Goal: Information Seeking & Learning: Learn about a topic

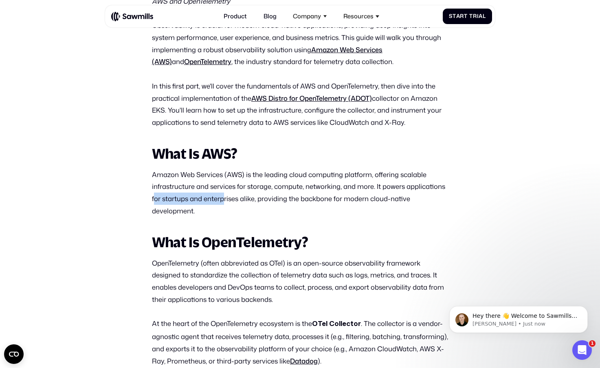
drag, startPoint x: 153, startPoint y: 203, endPoint x: 224, endPoint y: 200, distance: 70.9
click at [224, 200] on p "Amazon Web Services (AWS) is the leading cloud computing platform, offering sca…" at bounding box center [300, 192] width 296 height 48
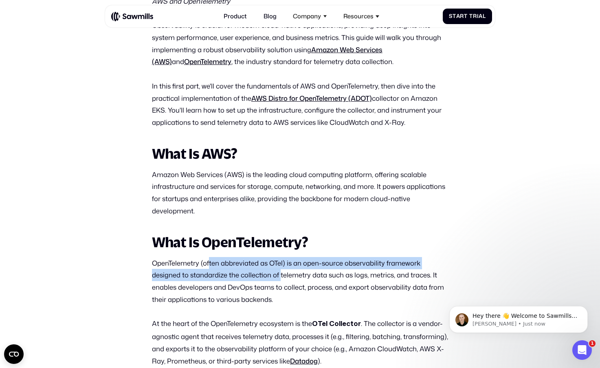
drag, startPoint x: 209, startPoint y: 262, endPoint x: 281, endPoint y: 271, distance: 72.8
click at [281, 271] on p "OpenTelemetry (often abbreviated as OTel) is an open-source observability frame…" at bounding box center [300, 281] width 296 height 48
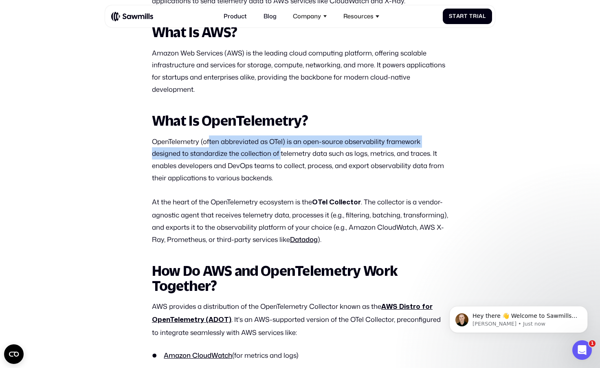
scroll to position [518, 0]
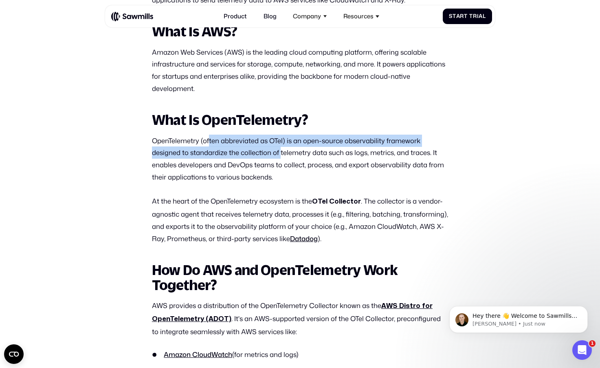
click at [205, 156] on p "OpenTelemetry (often abbreviated as OTel) is an open-source observability frame…" at bounding box center [300, 158] width 296 height 48
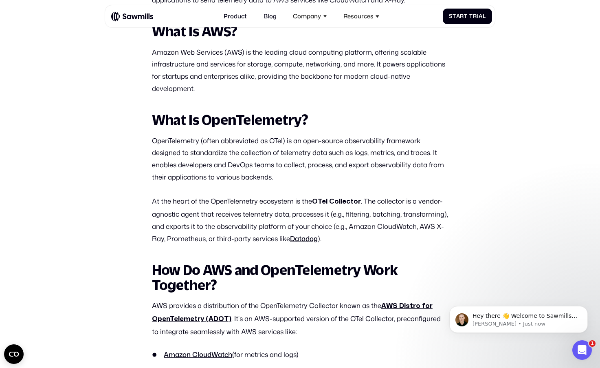
click at [202, 156] on p "OpenTelemetry (often abbreviated as OTel) is an open-source observability frame…" at bounding box center [300, 158] width 296 height 48
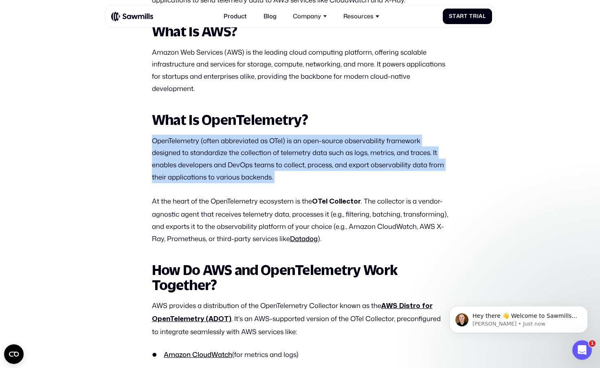
click at [202, 156] on p "OpenTelemetry (often abbreviated as OTel) is an open-source observability frame…" at bounding box center [300, 158] width 296 height 48
click at [181, 167] on p "OpenTelemetry (often abbreviated as OTel) is an open-source observability frame…" at bounding box center [300, 158] width 296 height 48
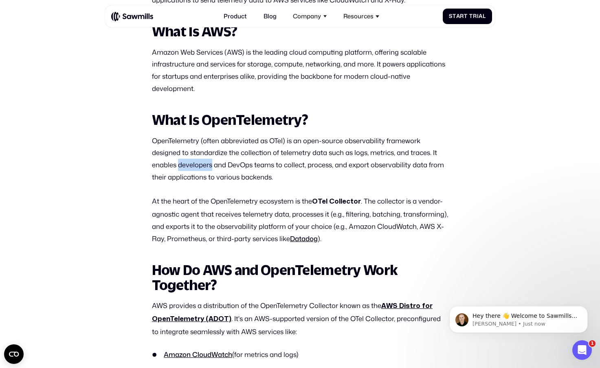
click at [181, 167] on p "OpenTelemetry (often abbreviated as OTel) is an open-source observability frame…" at bounding box center [300, 158] width 296 height 48
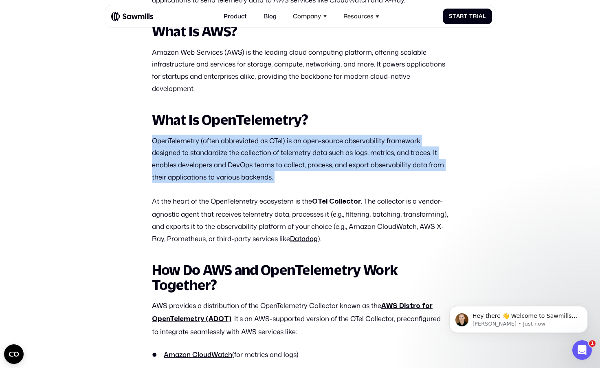
click at [181, 167] on p "OpenTelemetry (often abbreviated as OTel) is an open-source observability frame…" at bounding box center [300, 158] width 296 height 48
click at [337, 178] on p "OpenTelemetry (often abbreviated as OTel) is an open-source observability frame…" at bounding box center [300, 158] width 296 height 48
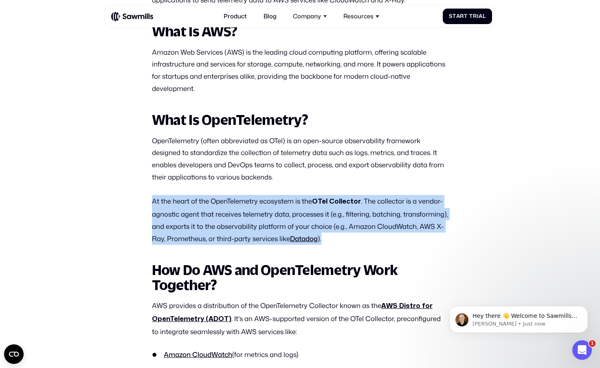
drag, startPoint x: 152, startPoint y: 200, endPoint x: 334, endPoint y: 244, distance: 187.4
click at [334, 244] on p "At the heart of the OpenTelemetry ecosystem is the OTel Collector . The collect…" at bounding box center [300, 219] width 296 height 49
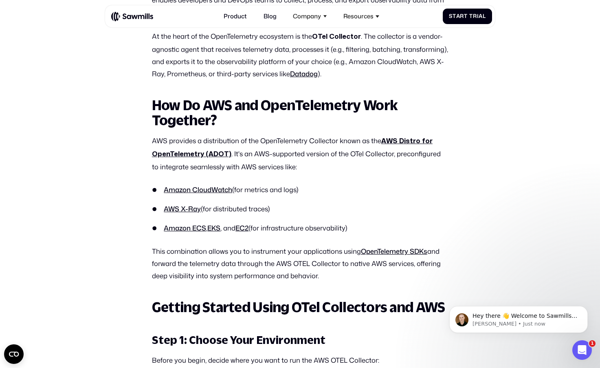
scroll to position [690, 0]
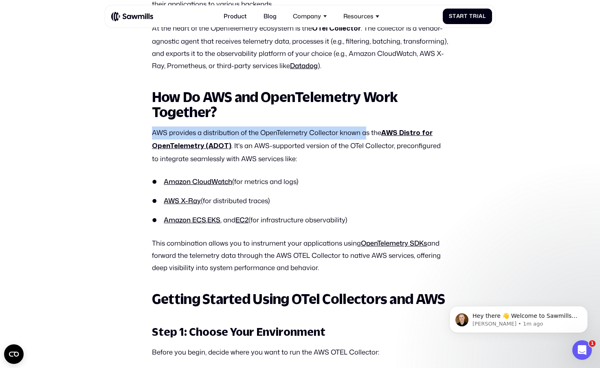
drag, startPoint x: 152, startPoint y: 133, endPoint x: 363, endPoint y: 130, distance: 211.9
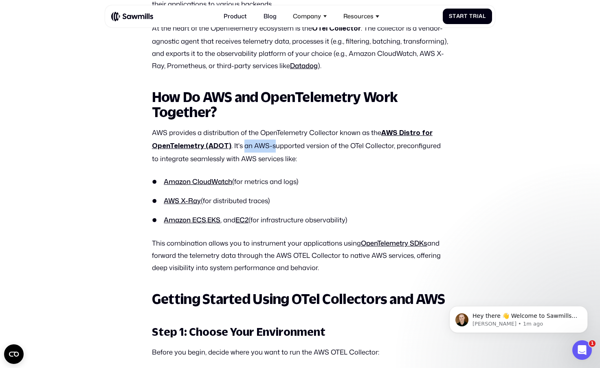
drag, startPoint x: 243, startPoint y: 144, endPoint x: 273, endPoint y: 144, distance: 30.6
click at [273, 144] on p "AWS provides a distribution of the OpenTelemetry Collector known as the AWS Dis…" at bounding box center [300, 145] width 296 height 38
drag, startPoint x: 170, startPoint y: 130, endPoint x: 282, endPoint y: 131, distance: 111.3
click at [282, 131] on p "AWS provides a distribution of the OpenTelemetry Collector known as the AWS Dis…" at bounding box center [300, 145] width 296 height 38
drag, startPoint x: 246, startPoint y: 149, endPoint x: 368, endPoint y: 151, distance: 121.9
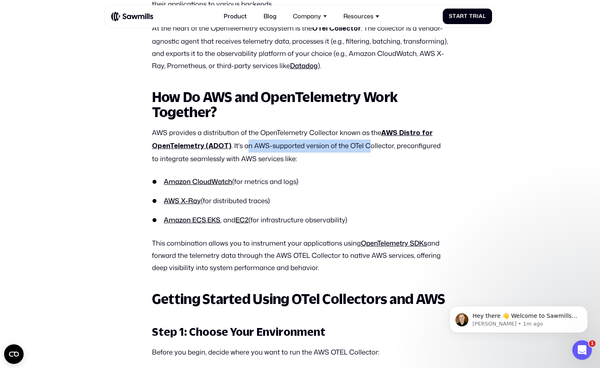
click at [368, 151] on p "AWS provides a distribution of the OpenTelemetry Collector known as the AWS Dis…" at bounding box center [300, 145] width 296 height 38
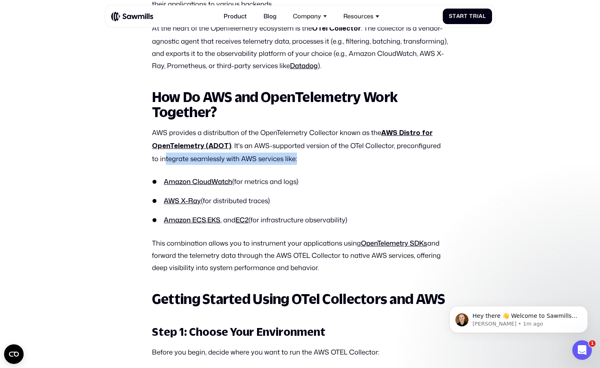
drag, startPoint x: 159, startPoint y: 162, endPoint x: 291, endPoint y: 159, distance: 132.9
click at [291, 159] on p "AWS provides a distribution of the OpenTelemetry Collector known as the AWS Dis…" at bounding box center [300, 145] width 296 height 38
drag, startPoint x: 150, startPoint y: 93, endPoint x: 379, endPoint y: 222, distance: 262.7
copy div "How Do AWS and OpenTelemetry Work Together? AWS provides a distribution of the …"
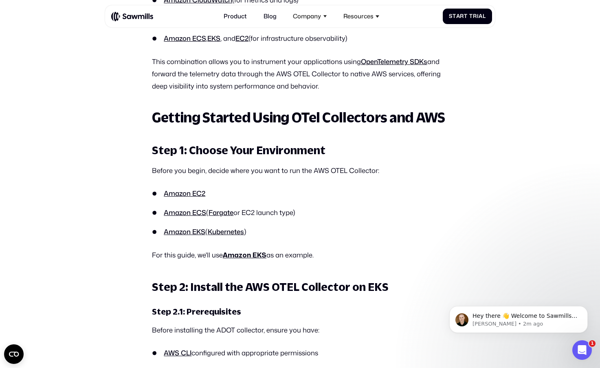
scroll to position [874, 0]
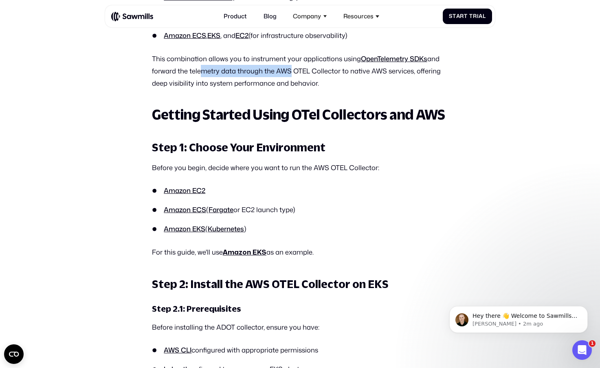
drag, startPoint x: 197, startPoint y: 73, endPoint x: 283, endPoint y: 73, distance: 86.0
click at [283, 73] on p "This combination allows you to instrument your applications using OpenTelemetry…" at bounding box center [300, 71] width 296 height 36
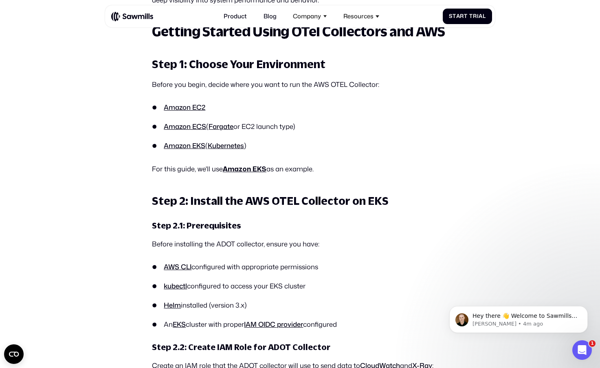
scroll to position [959, 0]
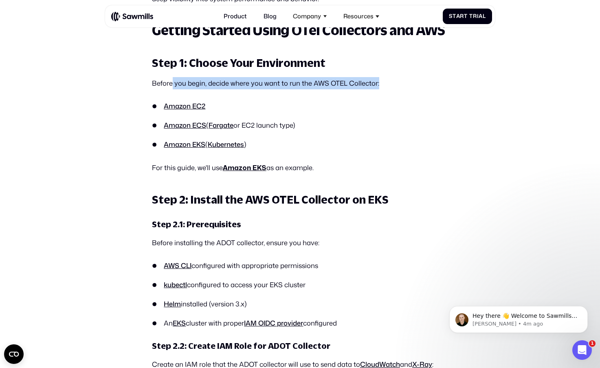
drag, startPoint x: 172, startPoint y: 82, endPoint x: 388, endPoint y: 86, distance: 216.8
click at [388, 86] on p "Before you begin, decide where you want to run the AWS OTEL Collector:" at bounding box center [300, 83] width 296 height 12
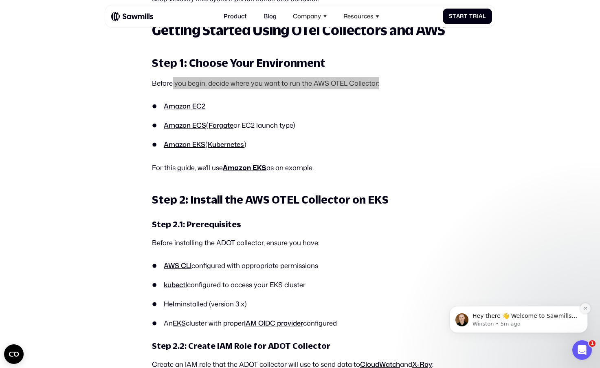
click at [586, 306] on icon "Dismiss notification" at bounding box center [586, 308] width 4 height 4
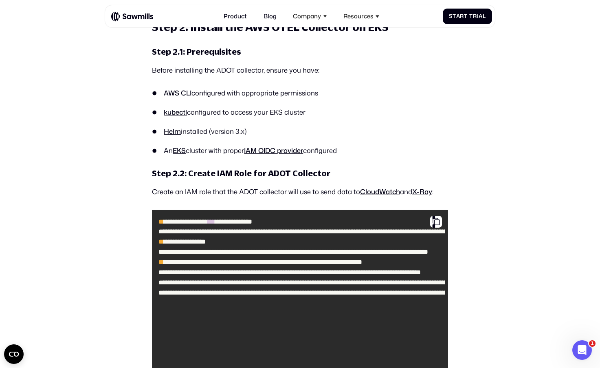
scroll to position [1133, 0]
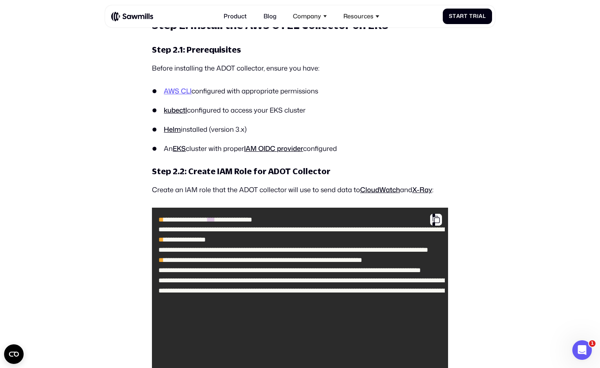
click at [181, 94] on link "AWS CLI" at bounding box center [178, 90] width 28 height 9
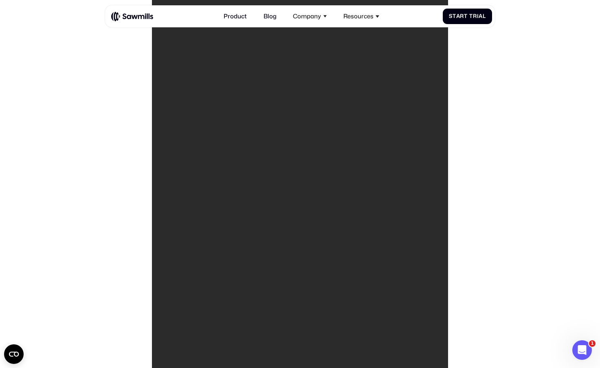
scroll to position [1631, 0]
click at [196, 114] on code "**********" at bounding box center [300, 74] width 290 height 722
click at [211, 136] on code "**********" at bounding box center [300, 74] width 290 height 722
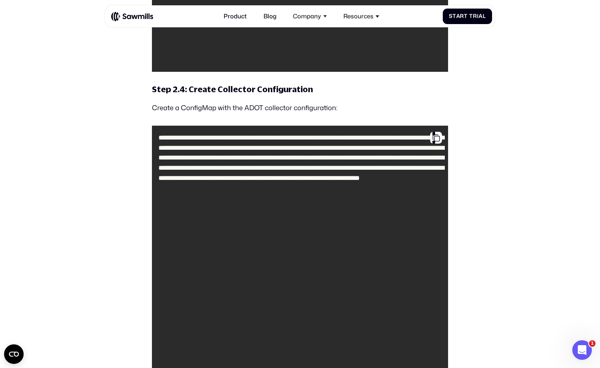
scroll to position [2195, 0]
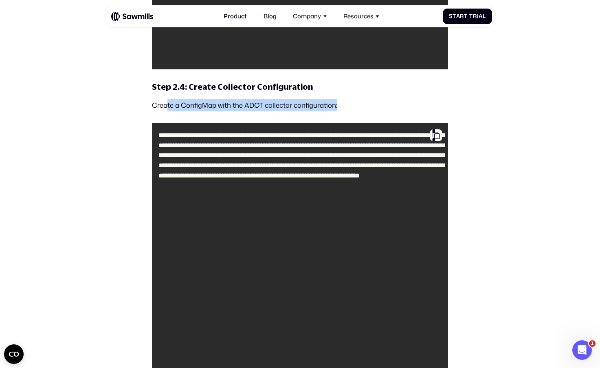
drag, startPoint x: 167, startPoint y: 107, endPoint x: 501, endPoint y: 129, distance: 334.5
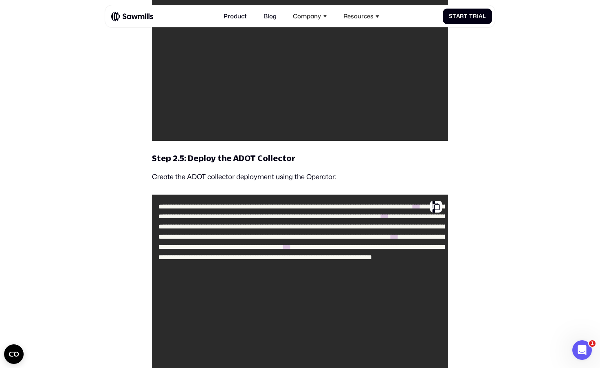
scroll to position [2775, 0]
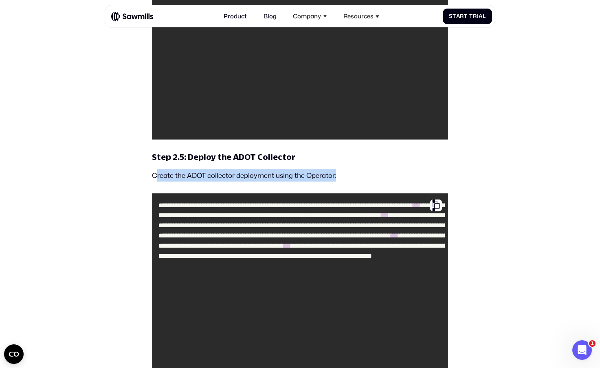
drag, startPoint x: 157, startPoint y: 173, endPoint x: 354, endPoint y: 174, distance: 196.8
click at [354, 174] on p "Create the ADOT collector deployment using the Operator:" at bounding box center [300, 175] width 296 height 12
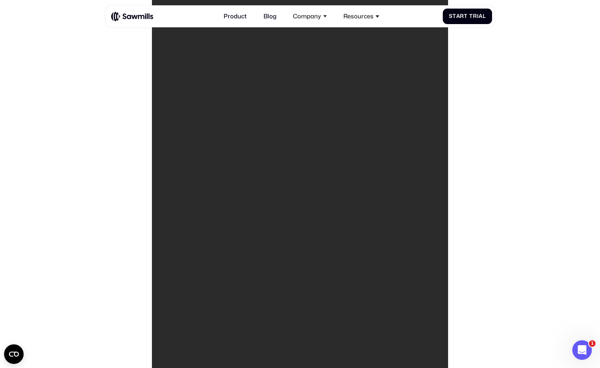
scroll to position [3163, 0]
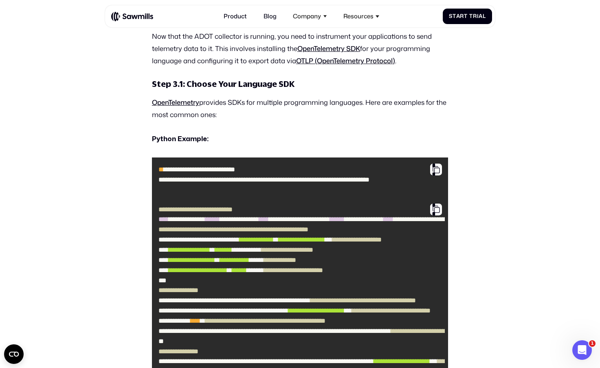
scroll to position [3786, 0]
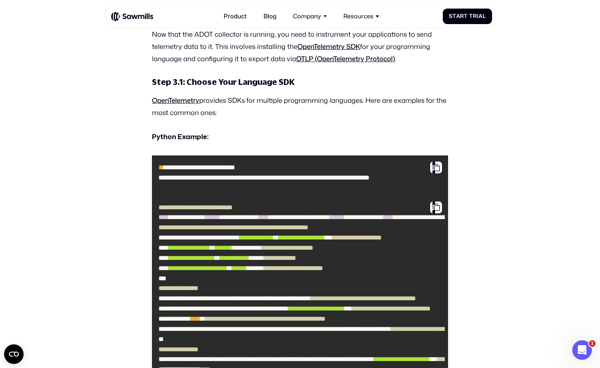
click at [197, 177] on code "**********" at bounding box center [300, 175] width 290 height 33
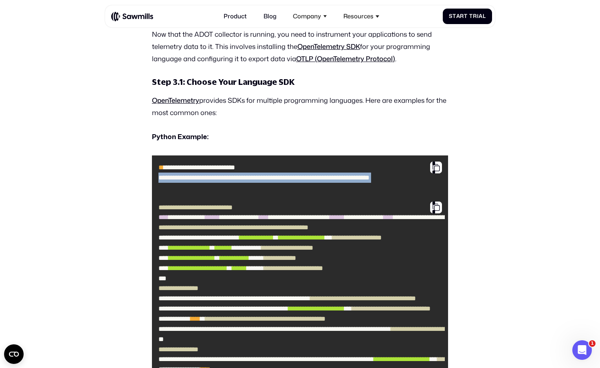
click at [197, 177] on code "**********" at bounding box center [300, 175] width 290 height 33
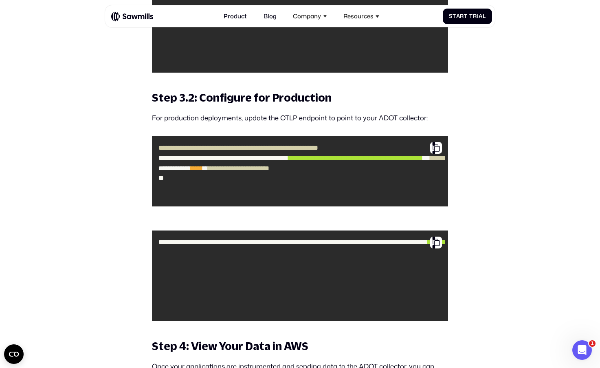
scroll to position [5324, 0]
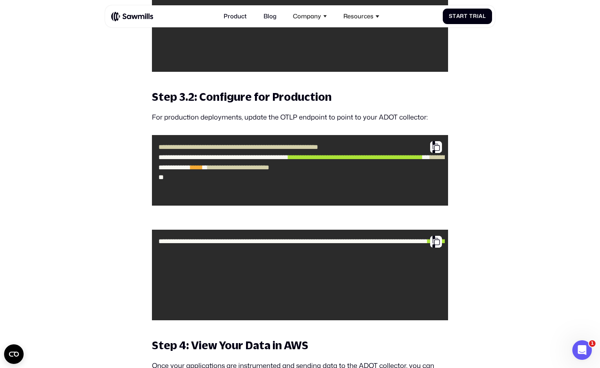
drag, startPoint x: 308, startPoint y: 119, endPoint x: 383, endPoint y: 119, distance: 75.4
click at [383, 119] on p "For production deployments, update the OTLP endpoint to point to your ADOT coll…" at bounding box center [300, 117] width 296 height 12
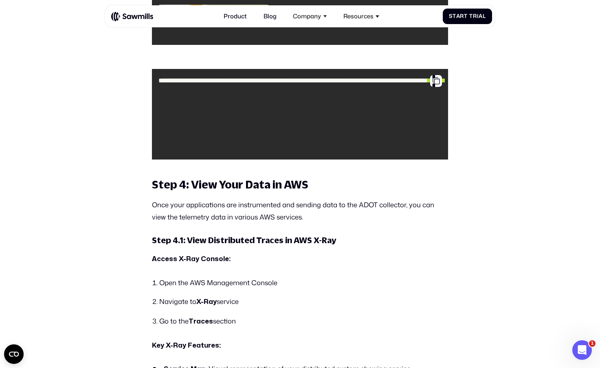
scroll to position [5487, 0]
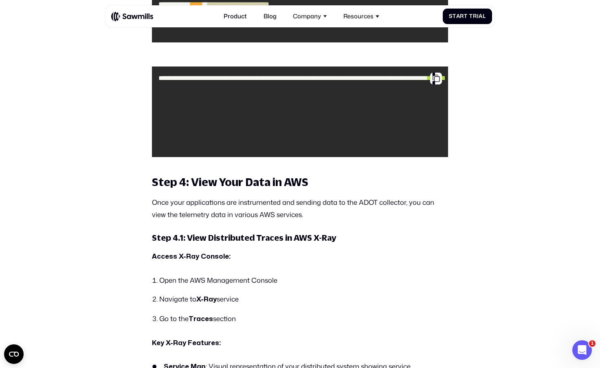
drag, startPoint x: 189, startPoint y: 181, endPoint x: 308, endPoint y: 198, distance: 120.6
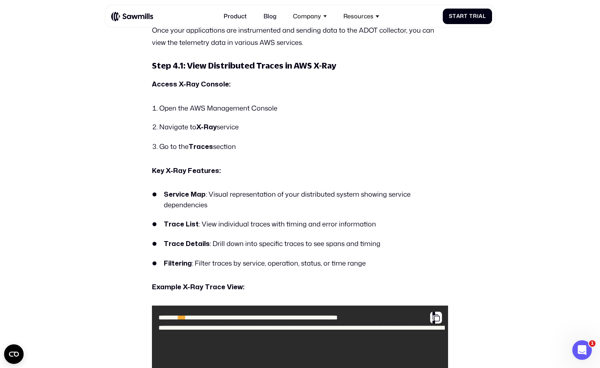
scroll to position [5660, 0]
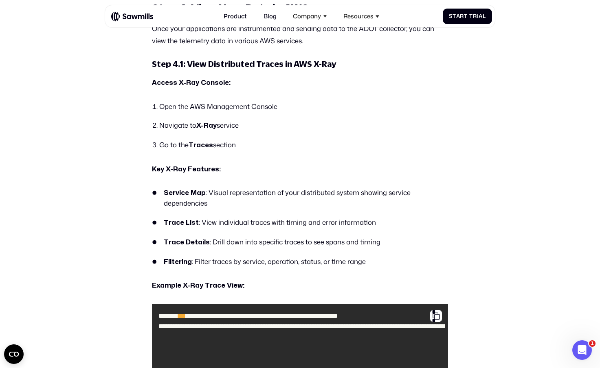
drag, startPoint x: 173, startPoint y: 116, endPoint x: 230, endPoint y: 116, distance: 57.5
click at [230, 116] on ol "Open the AWS Management Console Navigate to X-Ray service Go to the Traces sect…" at bounding box center [300, 125] width 296 height 49
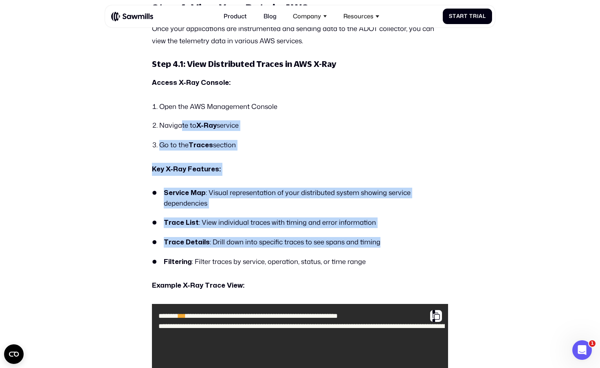
drag, startPoint x: 199, startPoint y: 125, endPoint x: 303, endPoint y: 250, distance: 162.9
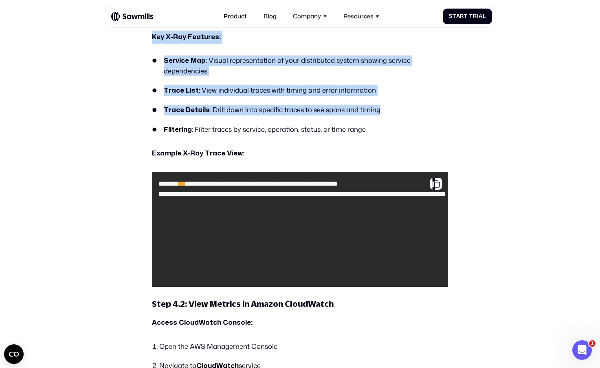
scroll to position [5794, 0]
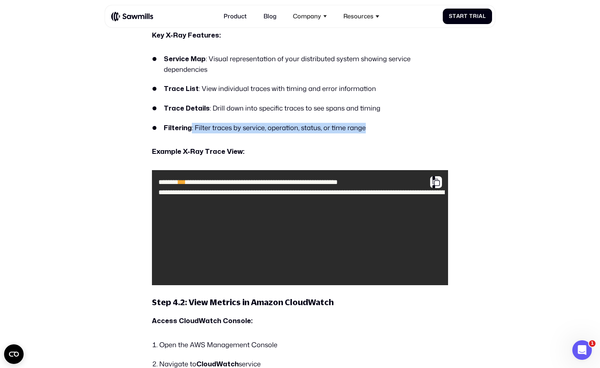
drag, startPoint x: 200, startPoint y: 126, endPoint x: 379, endPoint y: 138, distance: 178.9
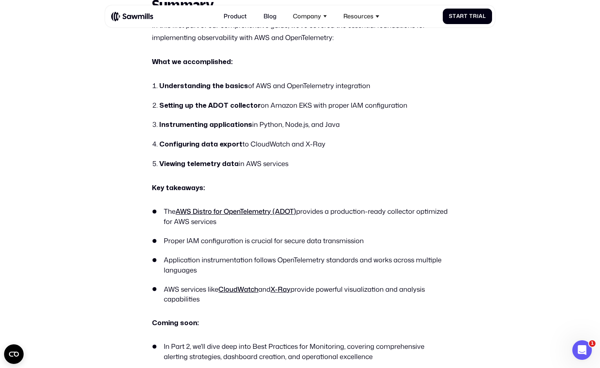
scroll to position [7110, 0]
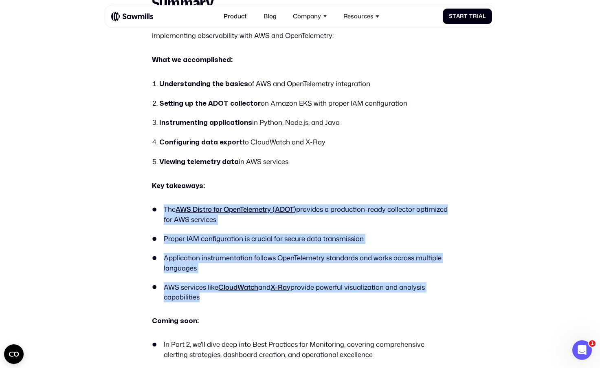
drag, startPoint x: 166, startPoint y: 211, endPoint x: 434, endPoint y: 304, distance: 283.4
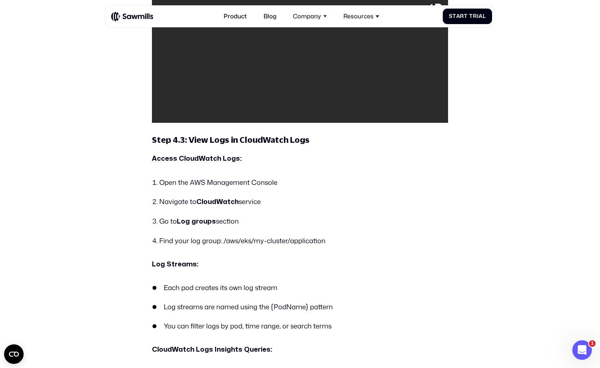
scroll to position [6528, 0]
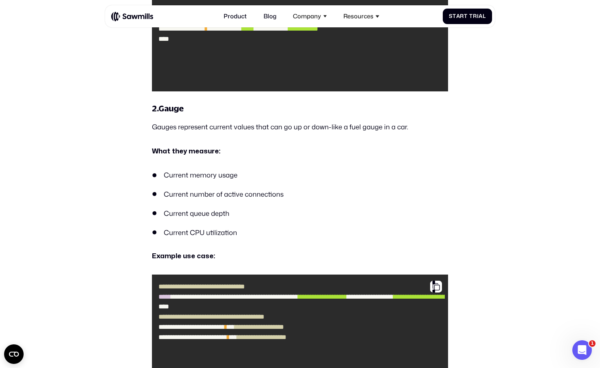
scroll to position [2248, 0]
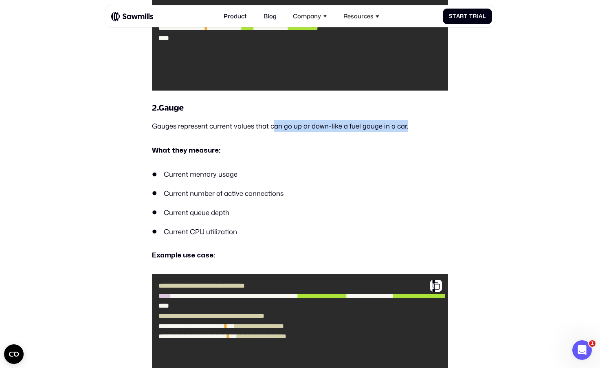
drag, startPoint x: 272, startPoint y: 128, endPoint x: 453, endPoint y: 127, distance: 180.5
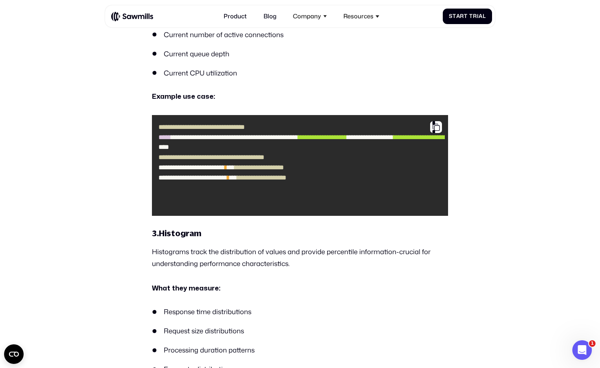
scroll to position [2411, 0]
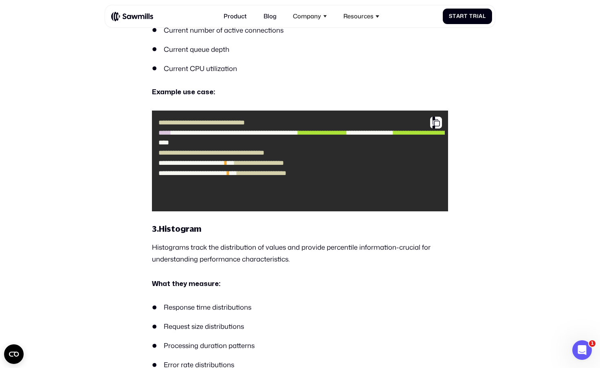
click at [186, 166] on span "**********" at bounding box center [192, 162] width 66 height 7
click at [177, 176] on span "**********" at bounding box center [193, 173] width 69 height 7
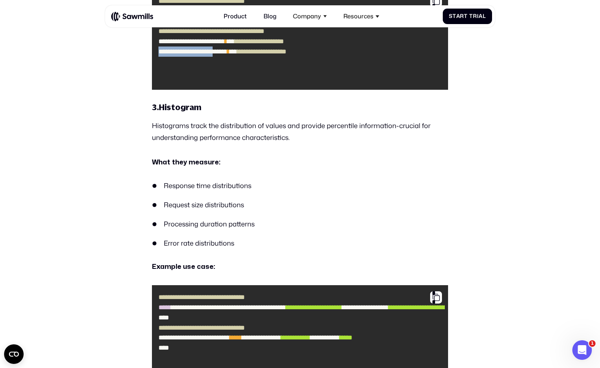
scroll to position [2533, 0]
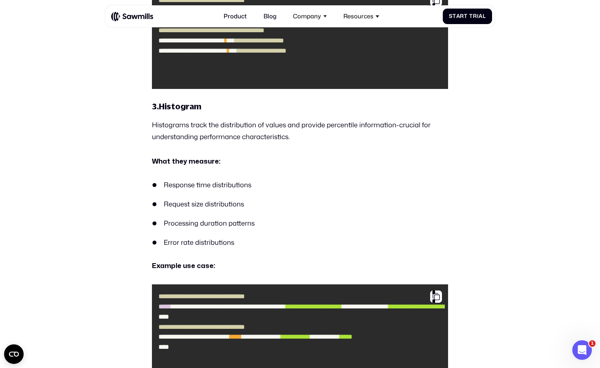
click at [170, 120] on p "Histograms track the distribution of values and provide percentile information-…" at bounding box center [300, 131] width 296 height 24
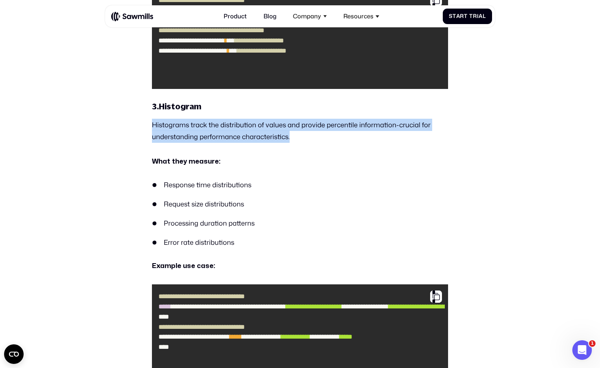
click at [170, 120] on p "Histograms track the distribution of values and provide percentile information-…" at bounding box center [300, 131] width 296 height 24
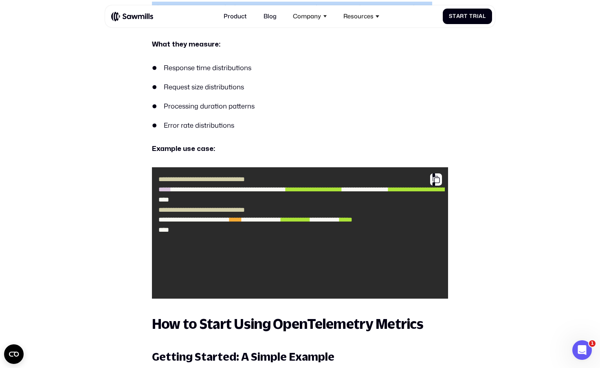
scroll to position [2656, 0]
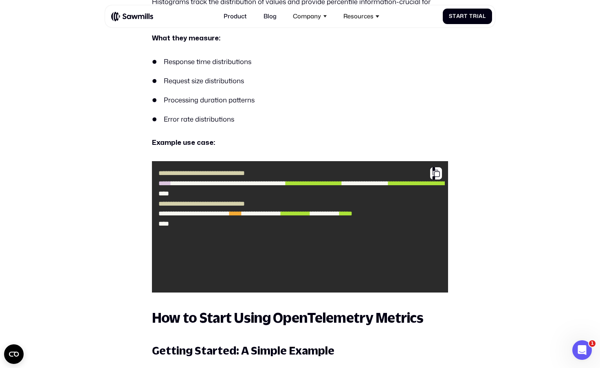
drag, startPoint x: 173, startPoint y: 258, endPoint x: 244, endPoint y: 265, distance: 72.1
click at [244, 265] on code "**********" at bounding box center [300, 227] width 290 height 124
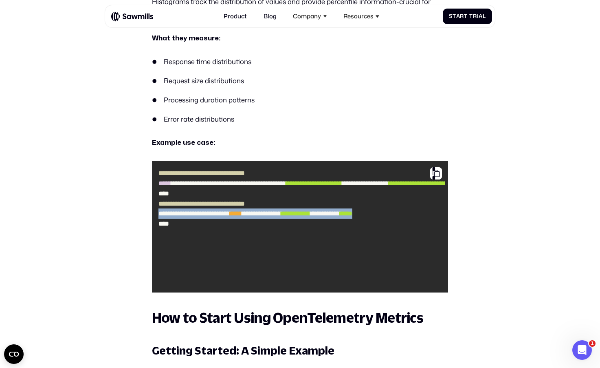
drag, startPoint x: 225, startPoint y: 267, endPoint x: 161, endPoint y: 248, distance: 67.6
click at [161, 248] on code "**********" at bounding box center [300, 227] width 290 height 124
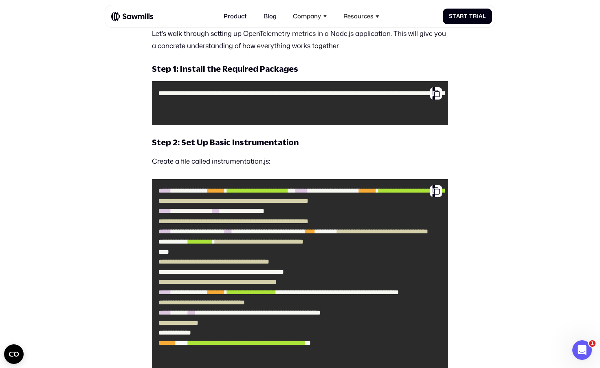
scroll to position [2996, 0]
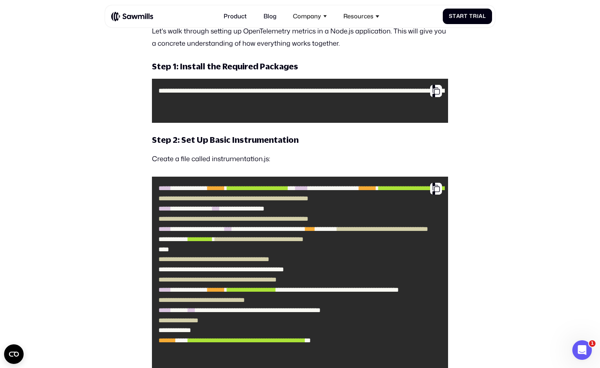
click at [208, 211] on span "**********" at bounding box center [192, 208] width 42 height 7
click at [171, 232] on span "*****" at bounding box center [165, 228] width 13 height 7
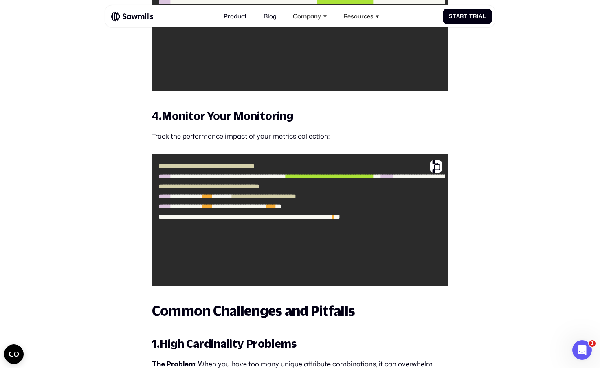
scroll to position [4951, 0]
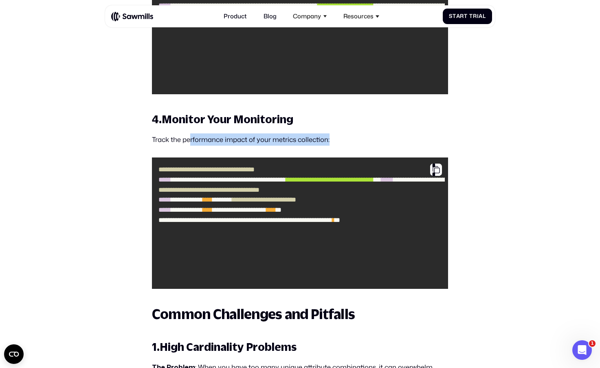
drag, startPoint x: 190, startPoint y: 139, endPoint x: 352, endPoint y: 143, distance: 161.8
click at [352, 143] on p "Track the performance impact of your metrics collection:" at bounding box center [300, 139] width 296 height 12
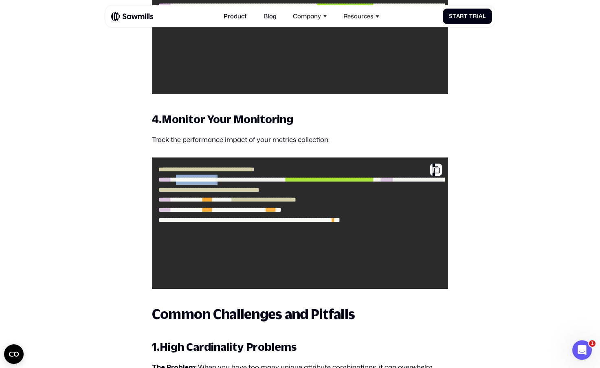
drag, startPoint x: 187, startPoint y: 184, endPoint x: 256, endPoint y: 182, distance: 68.5
click at [256, 182] on code "**********" at bounding box center [300, 223] width 290 height 124
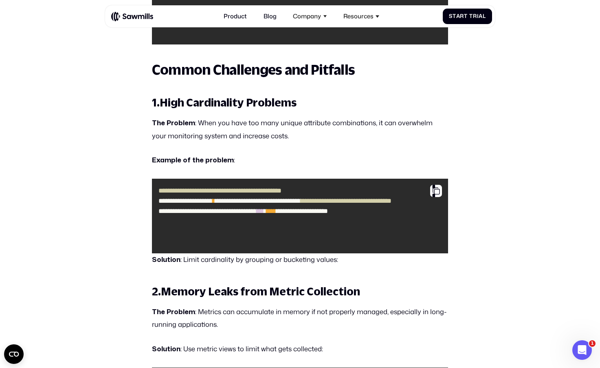
scroll to position [5191, 0]
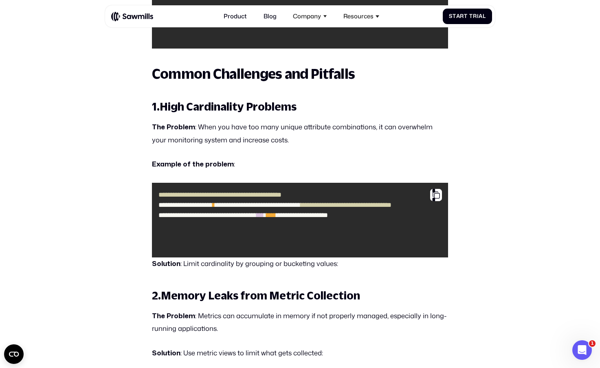
click at [220, 107] on strong "High Cardinality Problems" at bounding box center [228, 106] width 137 height 13
drag, startPoint x: 181, startPoint y: 141, endPoint x: 286, endPoint y: 138, distance: 104.8
click at [286, 138] on p "The Problem : When you have too many unique attribute combinations, it can over…" at bounding box center [300, 133] width 296 height 25
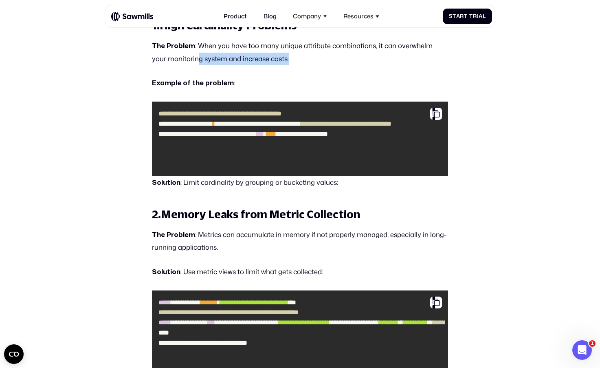
scroll to position [5272, 0]
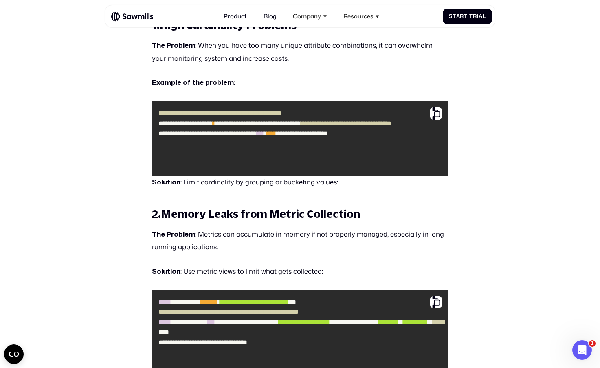
click at [180, 182] on p "Solution : Limit cardinality by grouping or bucketing values:" at bounding box center [300, 182] width 296 height 13
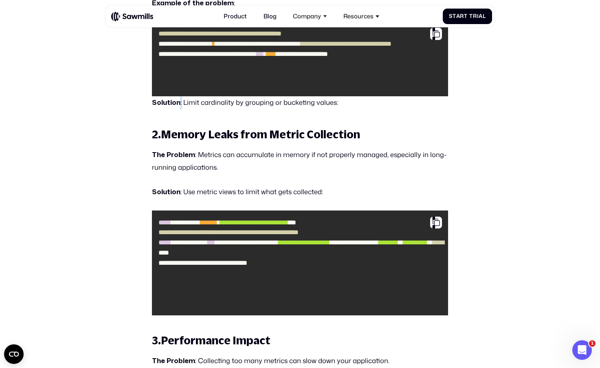
scroll to position [5354, 0]
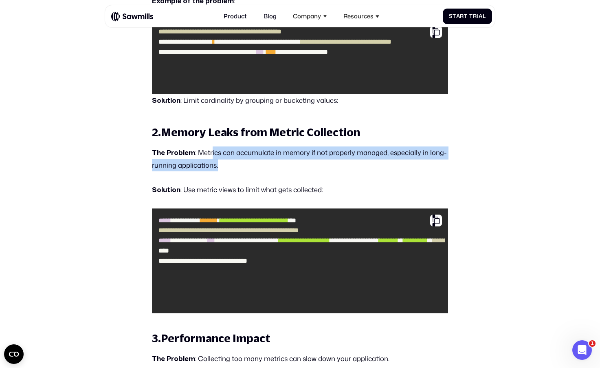
drag, startPoint x: 211, startPoint y: 150, endPoint x: 329, endPoint y: 159, distance: 118.5
click at [329, 159] on p "The Problem : Metrics can accumulate in memory if not properly managed, especia…" at bounding box center [300, 158] width 296 height 25
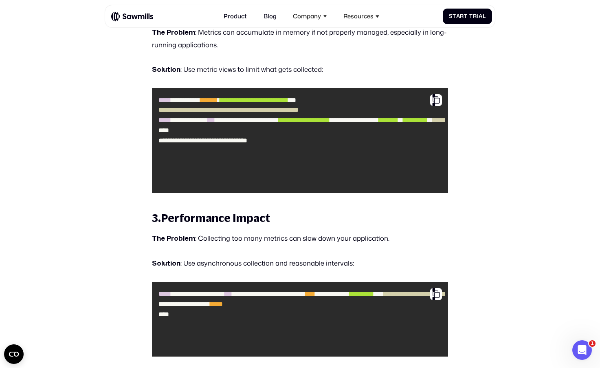
scroll to position [5476, 0]
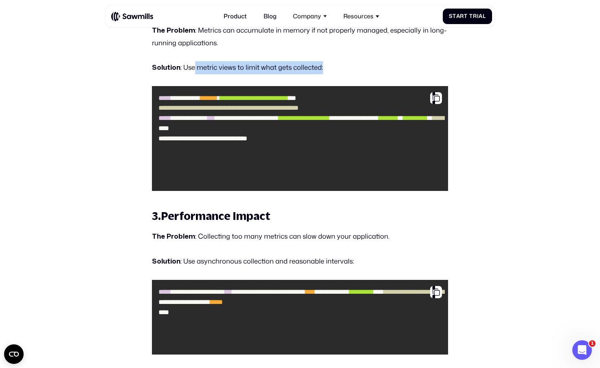
drag, startPoint x: 194, startPoint y: 64, endPoint x: 333, endPoint y: 67, distance: 139.8
click at [333, 67] on p "‍ Solution : Use metric views to limit what gets collected:" at bounding box center [300, 67] width 296 height 13
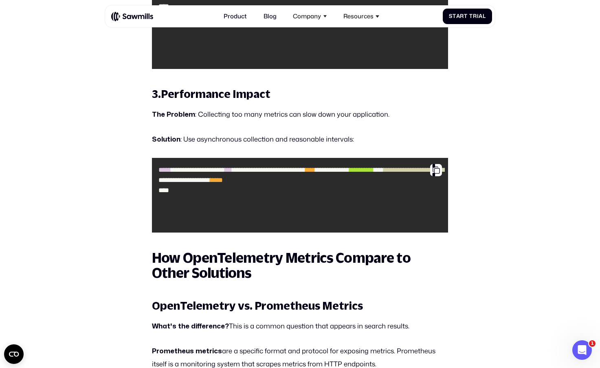
scroll to position [5598, 0]
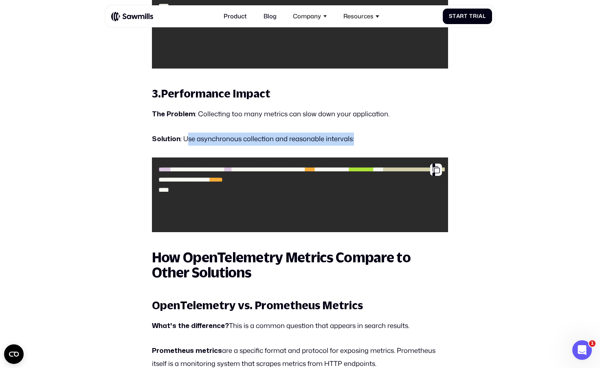
drag, startPoint x: 187, startPoint y: 140, endPoint x: 367, endPoint y: 138, distance: 180.5
click at [367, 138] on p "Solution : Use asynchronous collection and reasonable intervals:" at bounding box center [300, 138] width 296 height 13
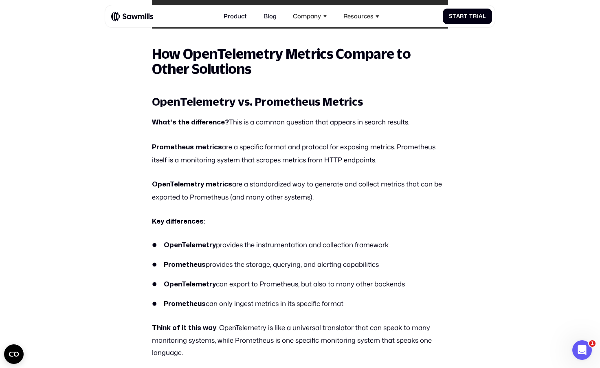
scroll to position [5802, 0]
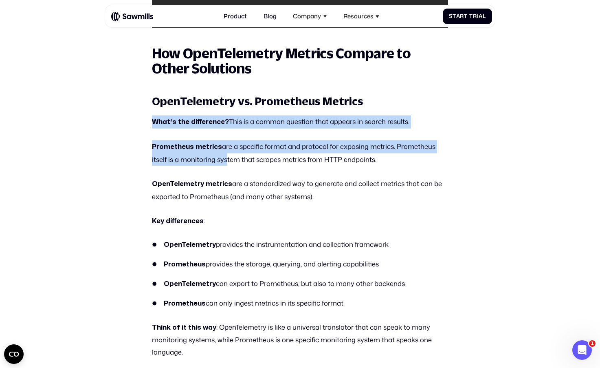
drag, startPoint x: 152, startPoint y: 117, endPoint x: 223, endPoint y: 164, distance: 85.0
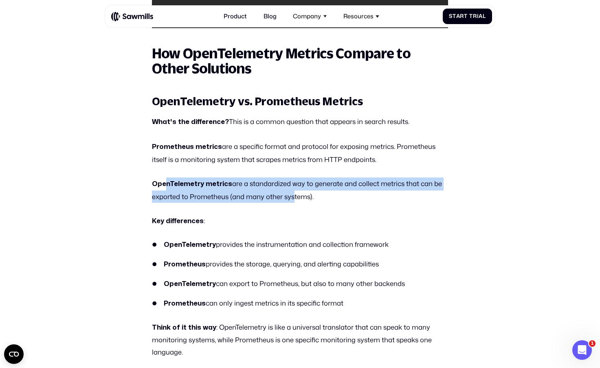
drag, startPoint x: 165, startPoint y: 187, endPoint x: 291, endPoint y: 196, distance: 126.7
click at [291, 196] on p "OpenTelemetry metrics are a standardized way to generate and collect metrics th…" at bounding box center [300, 189] width 296 height 25
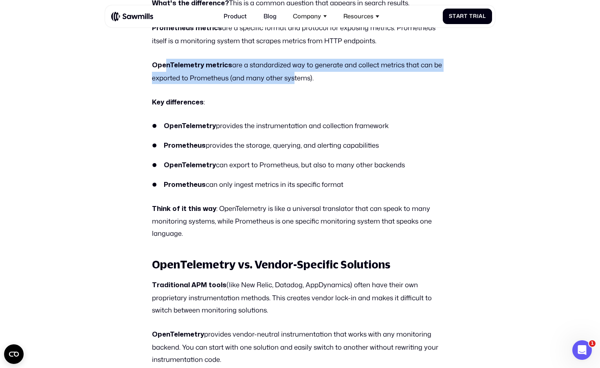
scroll to position [5924, 0]
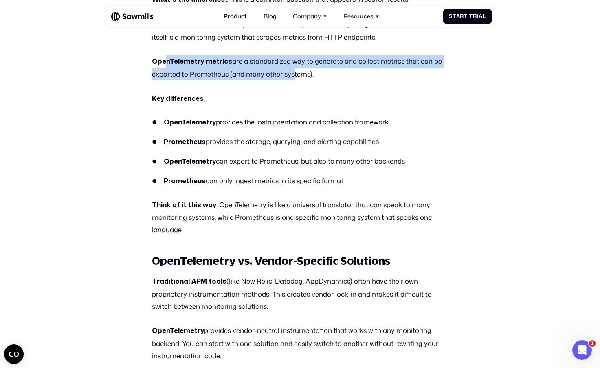
drag, startPoint x: 161, startPoint y: 120, endPoint x: 400, endPoint y: 186, distance: 248.1
click at [400, 186] on ul "OpenTelemetry provides the instrumentation and collection framework Prometheus …" at bounding box center [300, 151] width 296 height 69
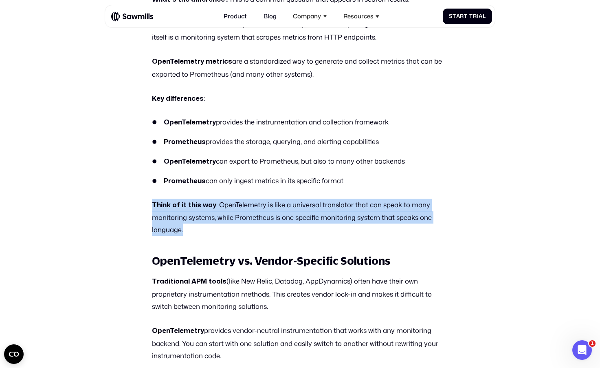
drag, startPoint x: 152, startPoint y: 205, endPoint x: 249, endPoint y: 230, distance: 100.3
click at [249, 230] on p "Think of it this way : OpenTelemetry is like a universal translator that can sp…" at bounding box center [300, 216] width 296 height 37
drag, startPoint x: 266, startPoint y: 202, endPoint x: 262, endPoint y: 231, distance: 29.7
click at [262, 231] on p "Think of it this way : OpenTelemetry is like a universal translator that can sp…" at bounding box center [300, 216] width 296 height 37
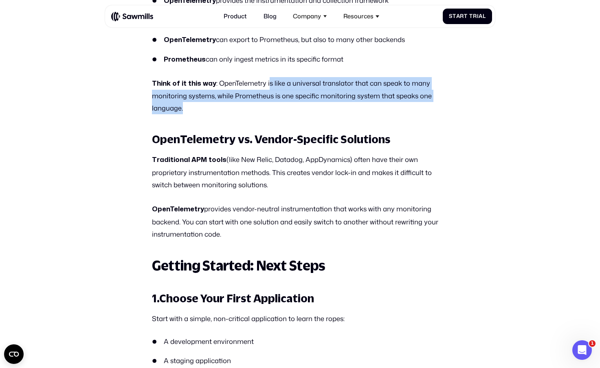
scroll to position [6047, 0]
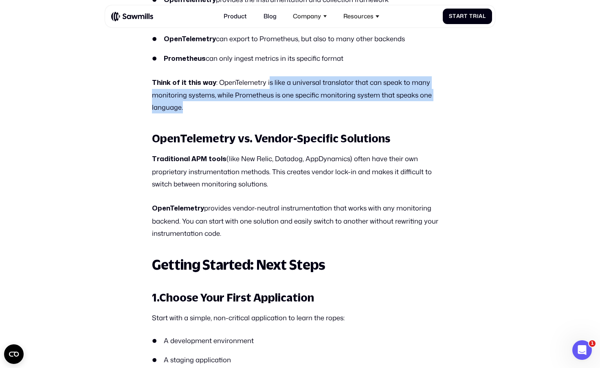
drag, startPoint x: 150, startPoint y: 159, endPoint x: 295, endPoint y: 183, distance: 147.4
drag, startPoint x: 162, startPoint y: 210, endPoint x: 256, endPoint y: 239, distance: 98.6
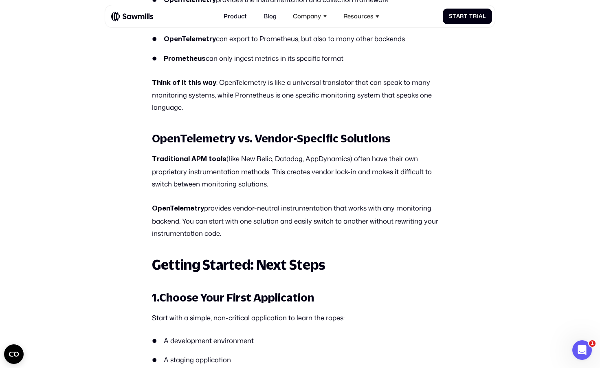
click at [164, 220] on p "OpenTelemetry provides vendor-neutral instrumentation that works with any monit…" at bounding box center [300, 220] width 296 height 37
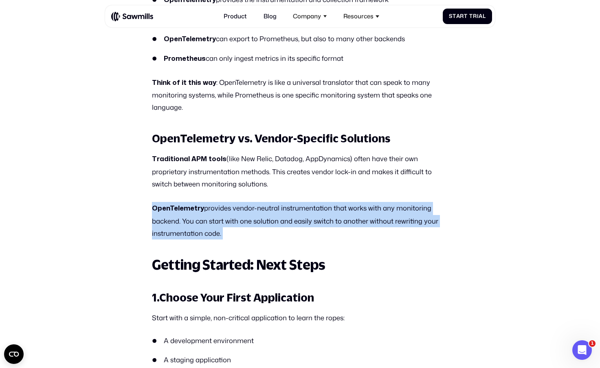
click at [164, 220] on p "OpenTelemetry provides vendor-neutral instrumentation that works with any monit…" at bounding box center [300, 220] width 296 height 37
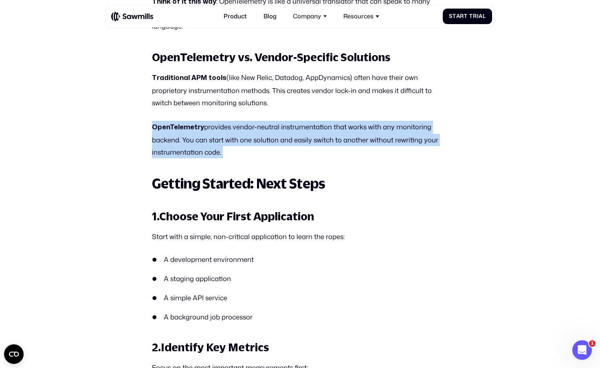
scroll to position [6128, 0]
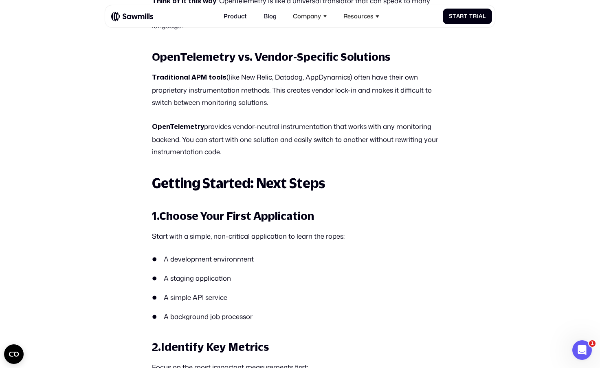
click at [167, 184] on h2 "Getting Started: Next Steps" at bounding box center [300, 183] width 296 height 15
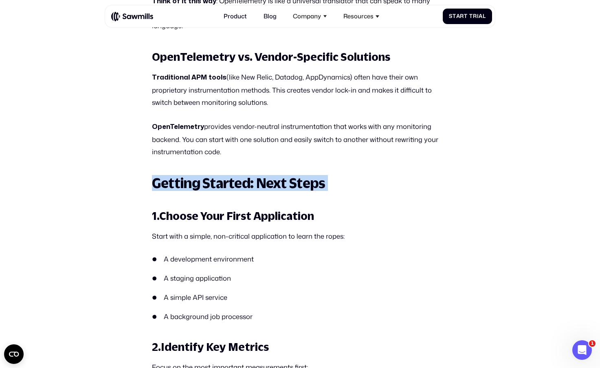
click at [167, 184] on h2 "Getting Started: Next Steps" at bounding box center [300, 183] width 296 height 15
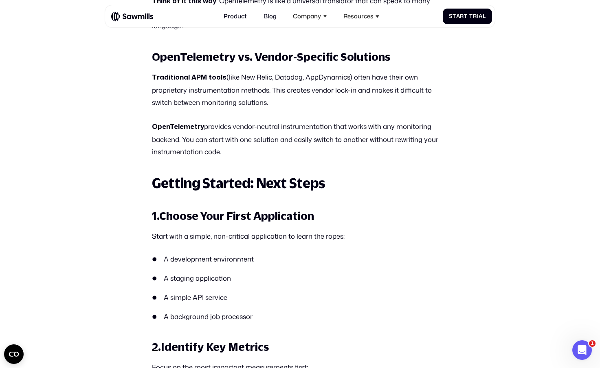
click at [163, 220] on strong "Choose Your First Application" at bounding box center [236, 215] width 155 height 13
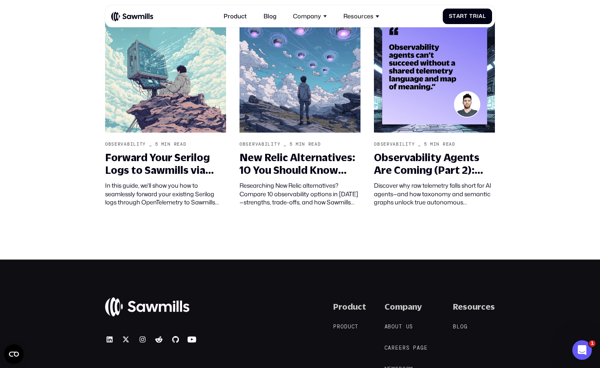
scroll to position [7477, 0]
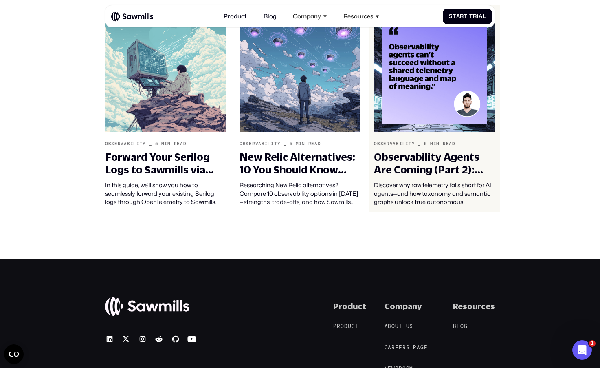
click at [405, 170] on div "Observability Agents Are Coming (Part 2): Telemetry Taxonomy and Semantics – Th…" at bounding box center [434, 163] width 121 height 25
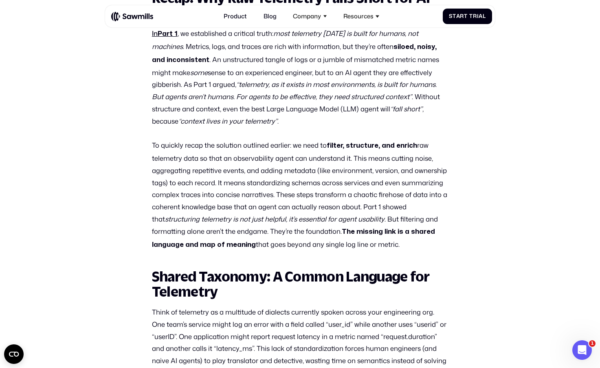
scroll to position [461, 0]
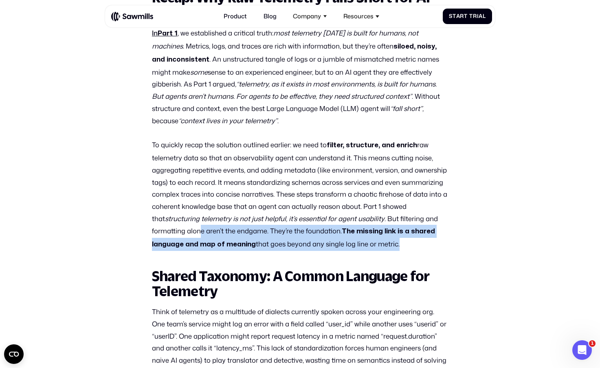
drag, startPoint x: 201, startPoint y: 227, endPoint x: 297, endPoint y: 258, distance: 101.2
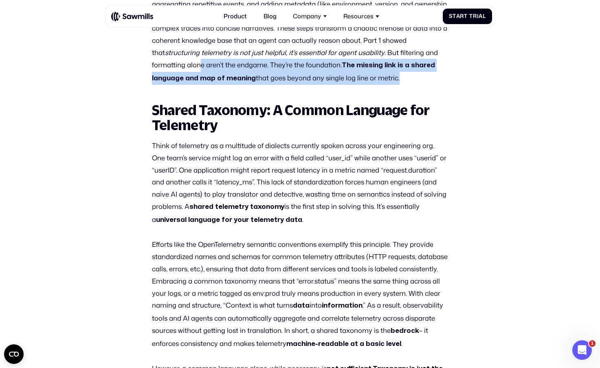
scroll to position [634, 0]
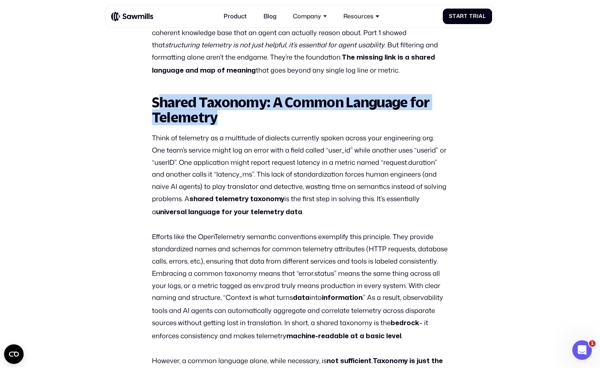
drag, startPoint x: 159, startPoint y: 101, endPoint x: 234, endPoint y: 110, distance: 75.2
click at [234, 110] on h2 "Shared Taxonomy: A Common Language for Telemetry" at bounding box center [300, 110] width 296 height 30
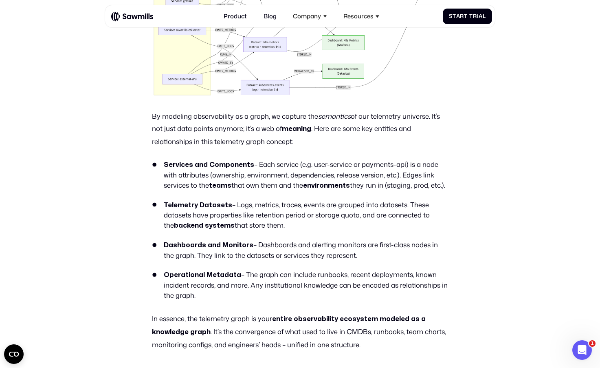
scroll to position [1432, 0]
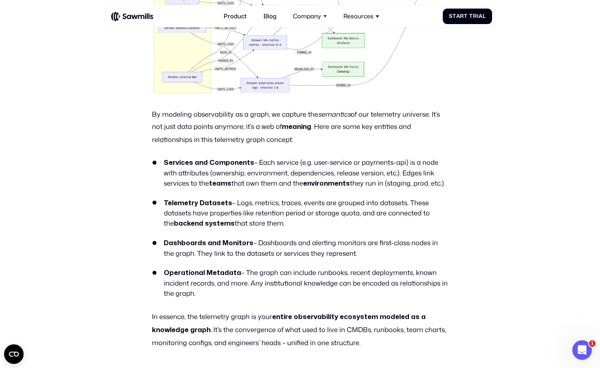
click at [216, 275] on li "Operational Metadata – The graph can include runbooks, recent deployments, know…" at bounding box center [300, 282] width 296 height 31
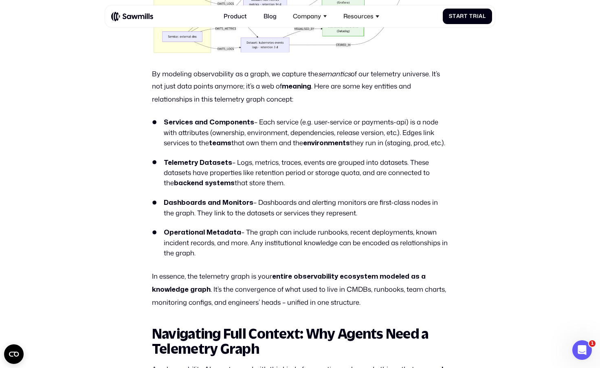
scroll to position [1473, 0]
click at [174, 290] on strong "entire observability ecosystem modeled as a knowledge graph" at bounding box center [289, 283] width 274 height 20
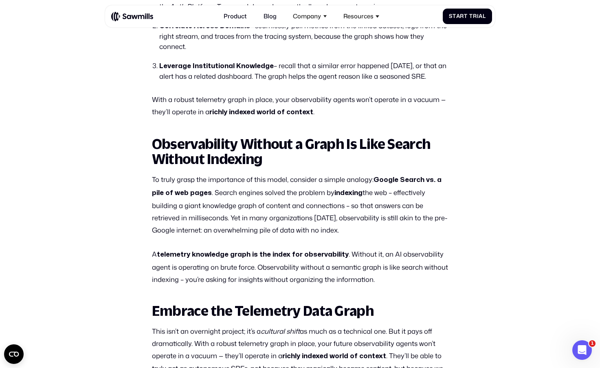
scroll to position [1921, 0]
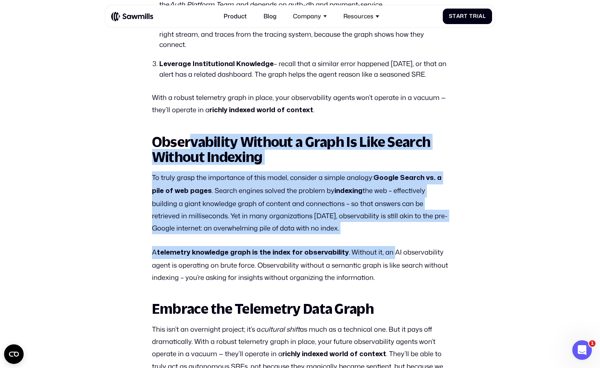
drag, startPoint x: 187, startPoint y: 146, endPoint x: 390, endPoint y: 257, distance: 231.2
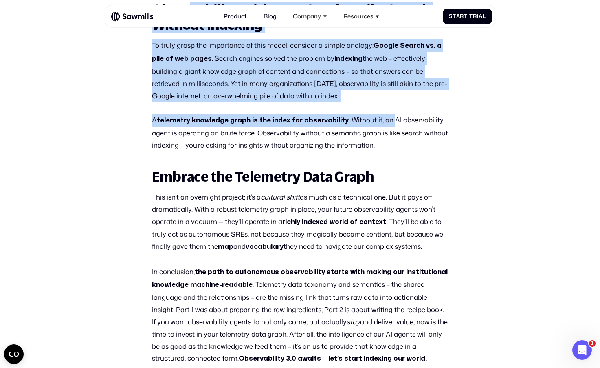
scroll to position [2054, 0]
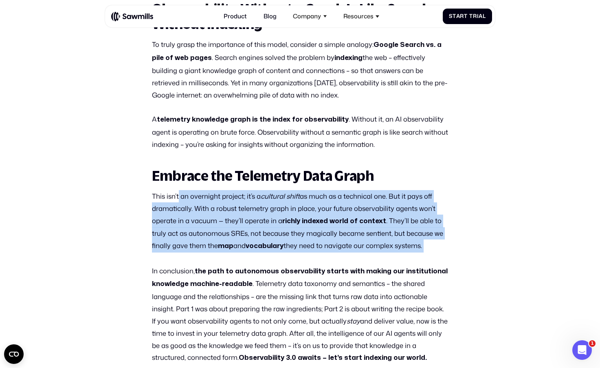
drag, startPoint x: 203, startPoint y: 211, endPoint x: 365, endPoint y: 267, distance: 171.7
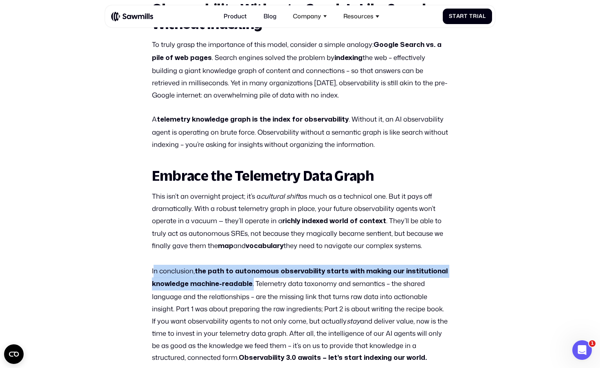
drag, startPoint x: 157, startPoint y: 279, endPoint x: 251, endPoint y: 293, distance: 95.5
click at [251, 293] on p "In conclusion, the path to autonomous observability starts with making our inst…" at bounding box center [300, 314] width 296 height 100
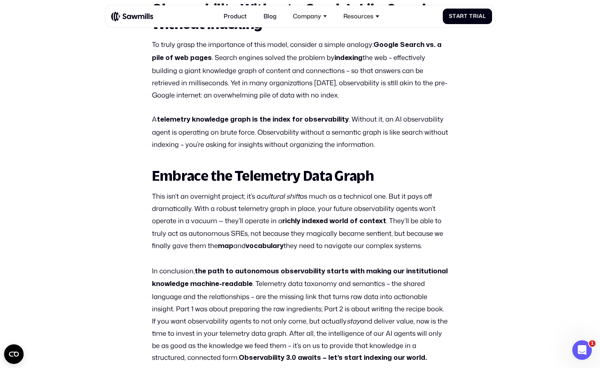
click at [253, 293] on p "In conclusion, the path to autonomous observability starts with making our inst…" at bounding box center [300, 314] width 296 height 100
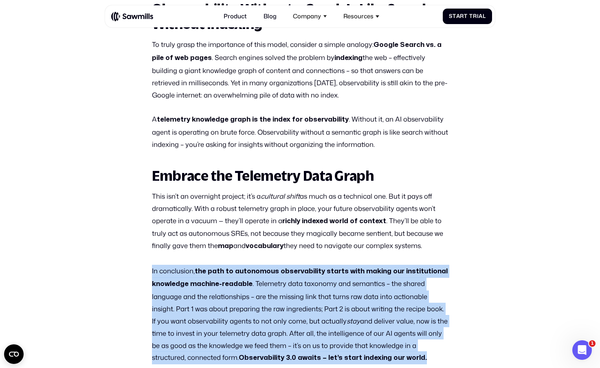
click at [253, 293] on p "In conclusion, the path to autonomous observability starts with making our inst…" at bounding box center [300, 314] width 296 height 100
click at [236, 302] on p "In conclusion, the path to autonomous observability starts with making our inst…" at bounding box center [300, 314] width 296 height 100
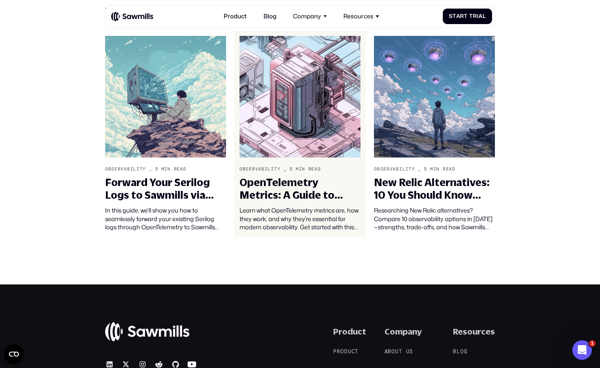
scroll to position [2523, 0]
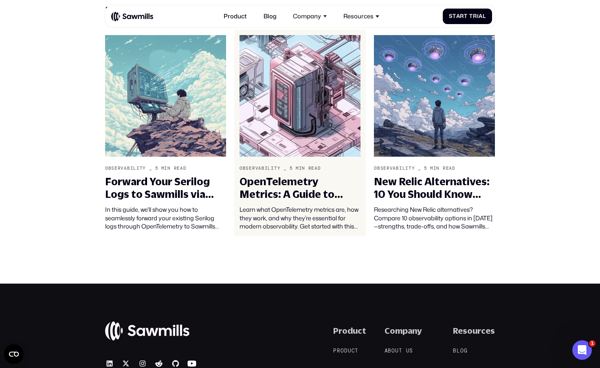
click at [300, 199] on div "OpenTelemetry Metrics: A Guide to Getting Started" at bounding box center [300, 187] width 121 height 25
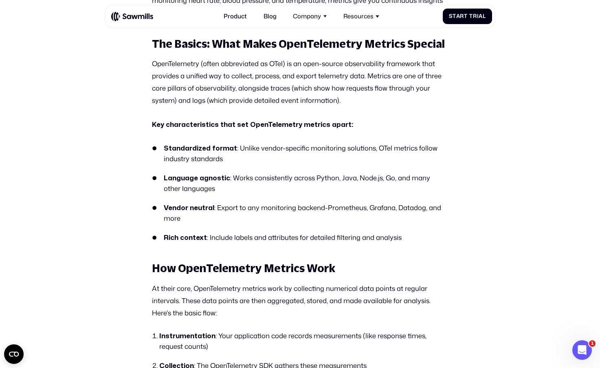
scroll to position [596, 0]
